Goal: Information Seeking & Learning: Find specific page/section

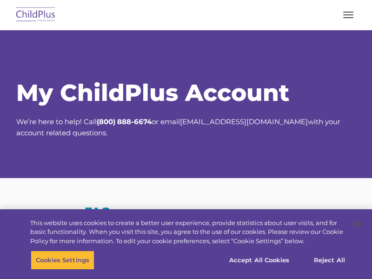
select select "MEDIUM"
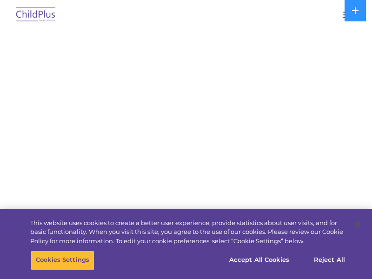
select select "MEDIUM"
